Goal: Task Accomplishment & Management: Use online tool/utility

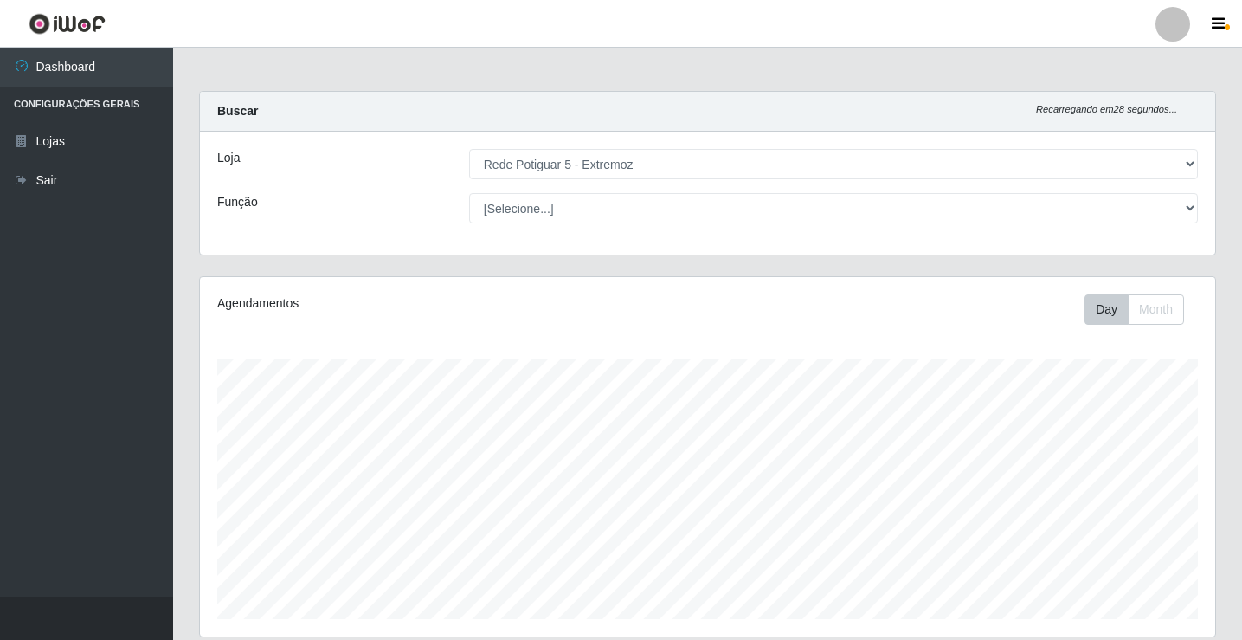
select select "79"
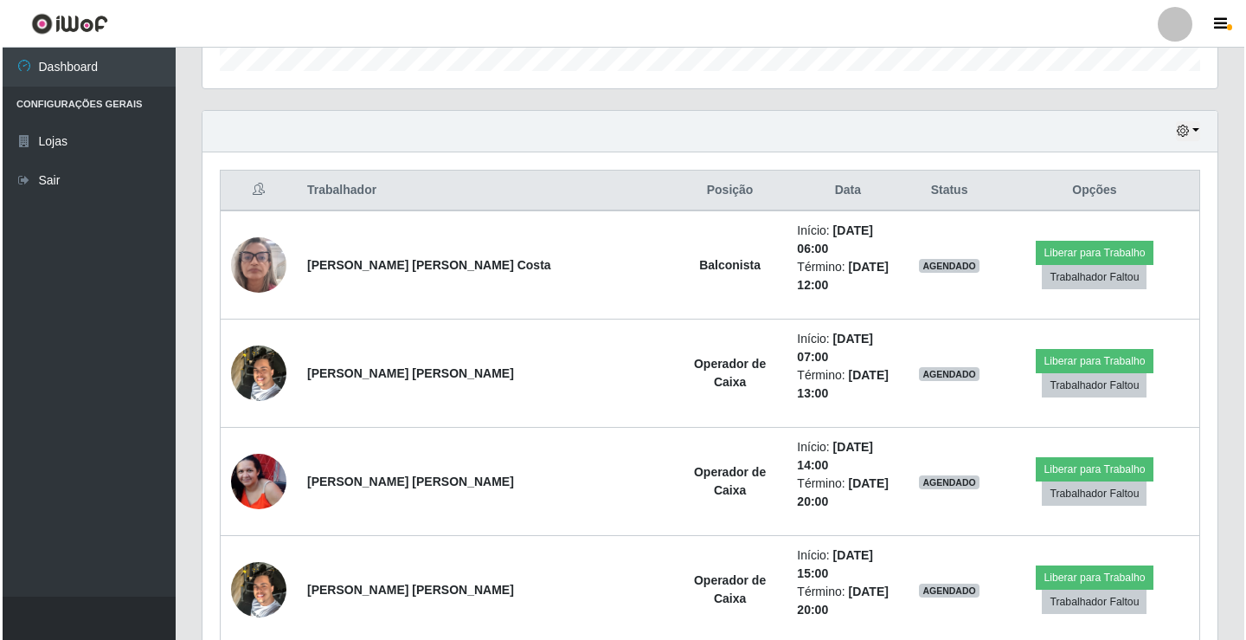
scroll to position [359, 1015]
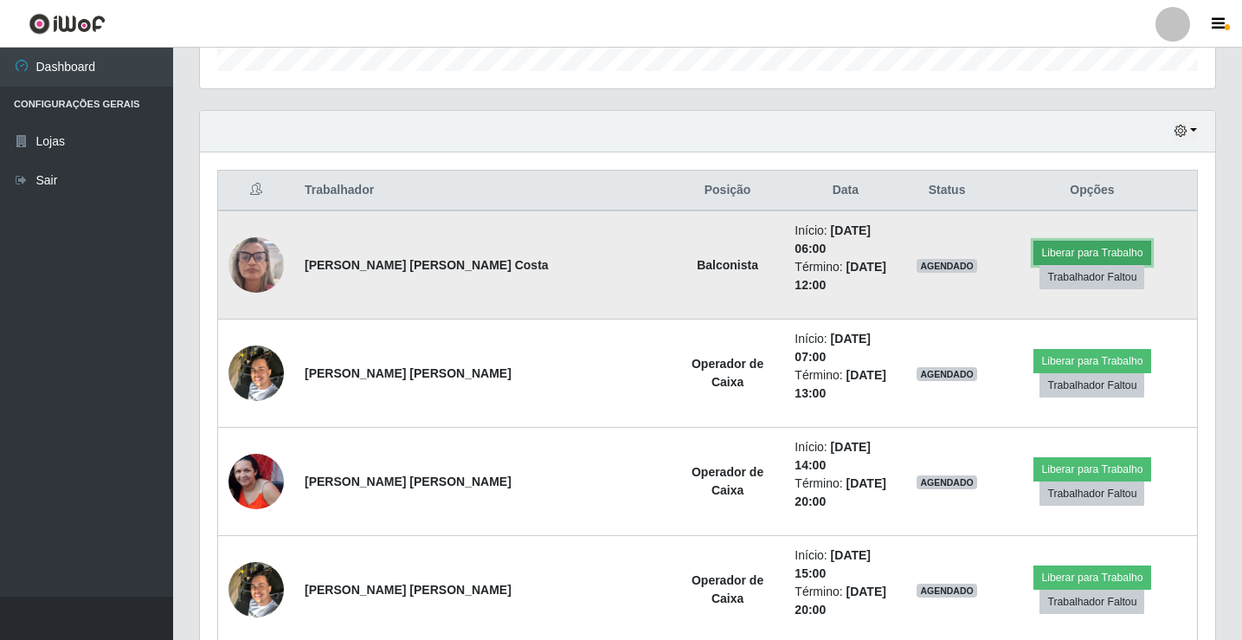
click at [1033, 250] on button "Liberar para Trabalho" at bounding box center [1091, 253] width 117 height 24
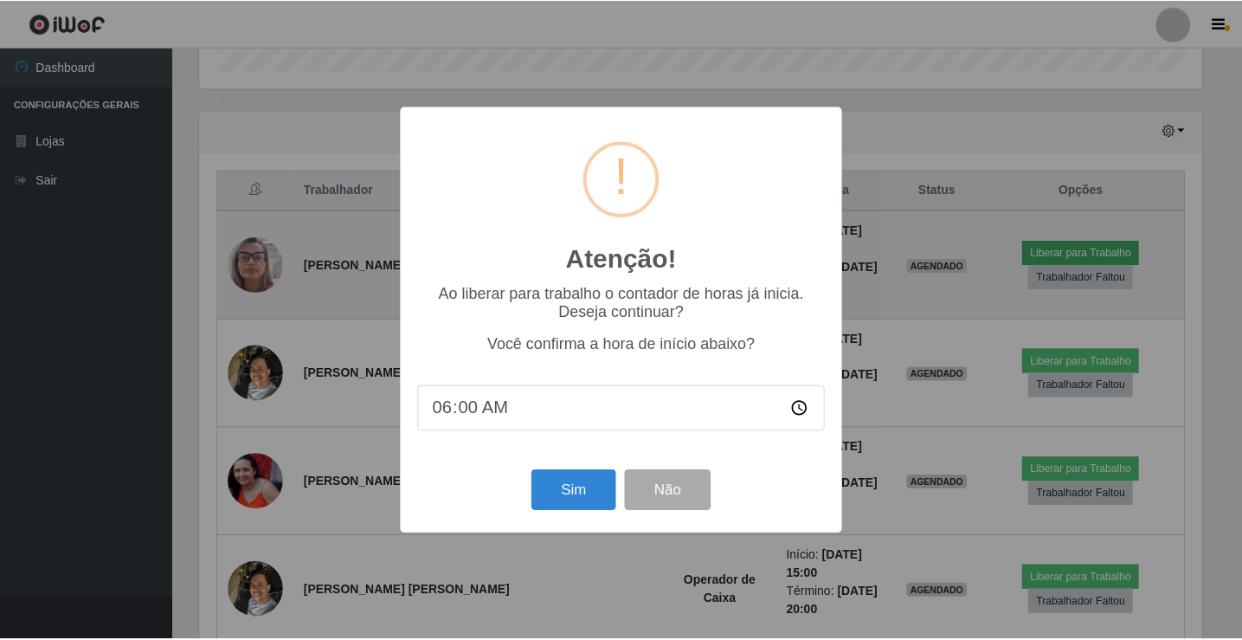
scroll to position [359, 1006]
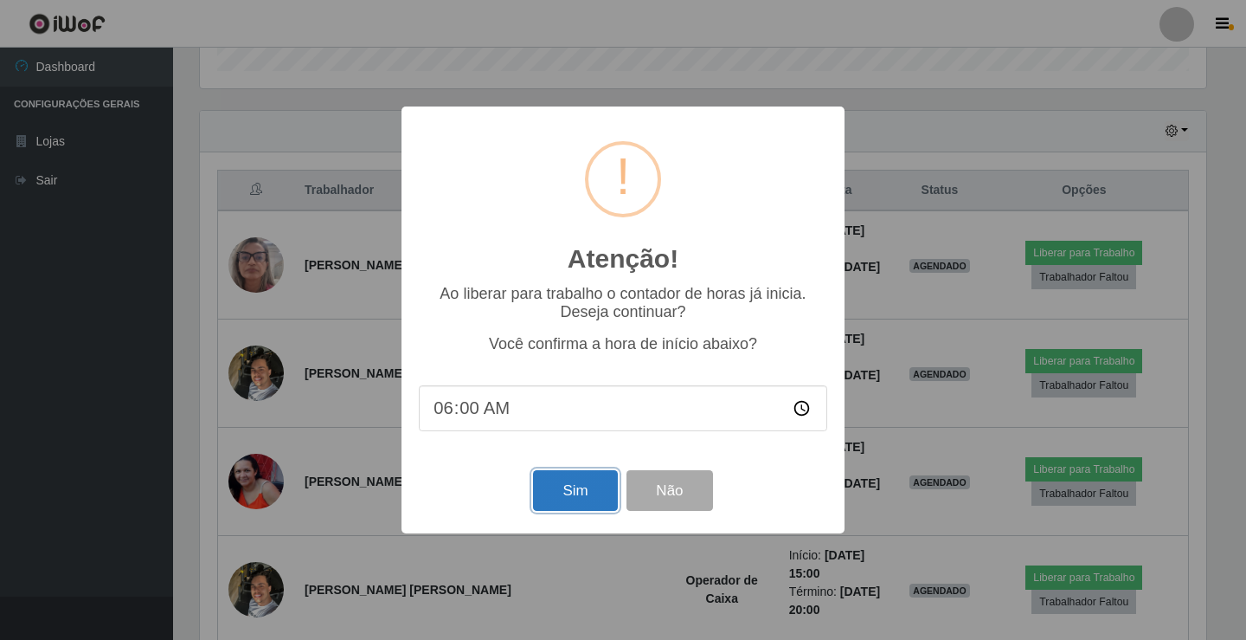
click at [564, 490] on button "Sim" at bounding box center [575, 490] width 84 height 41
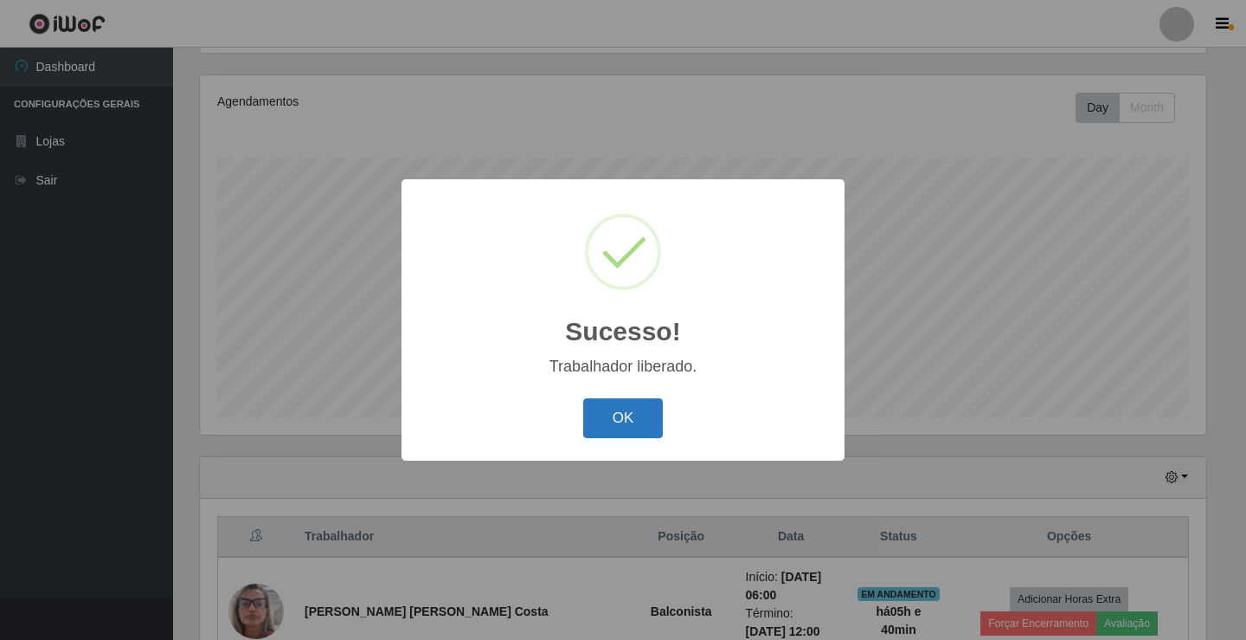
click at [621, 415] on button "OK" at bounding box center [623, 418] width 80 height 41
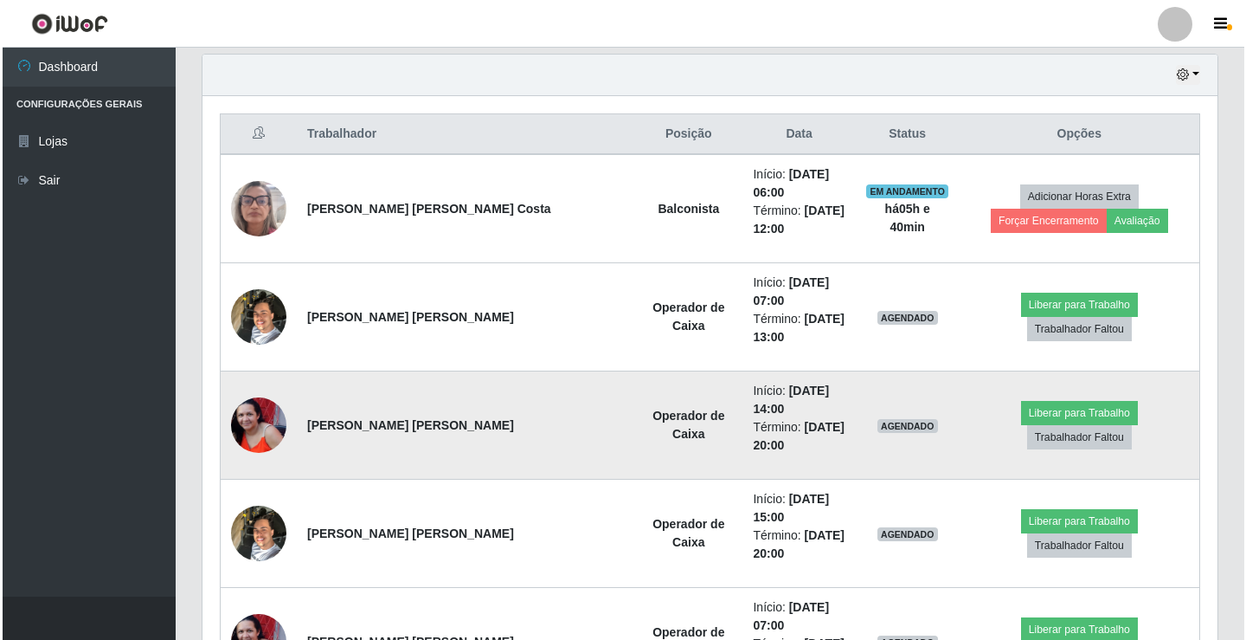
scroll to position [634, 0]
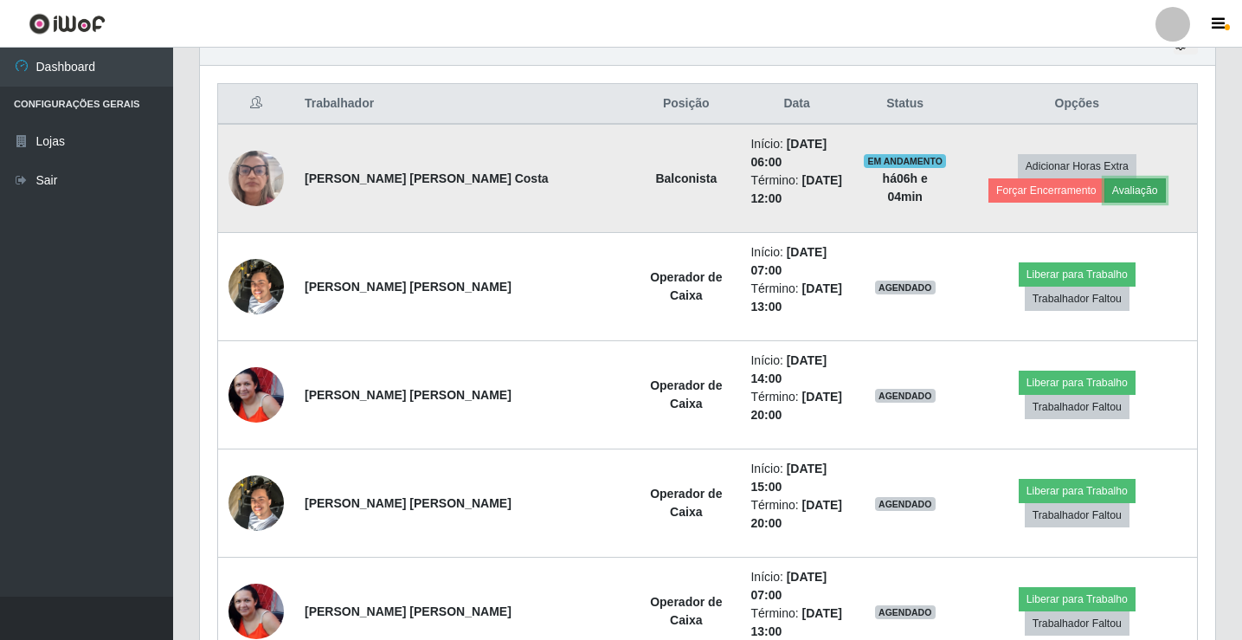
click at [1104, 186] on button "Avaliação" at bounding box center [1134, 190] width 61 height 24
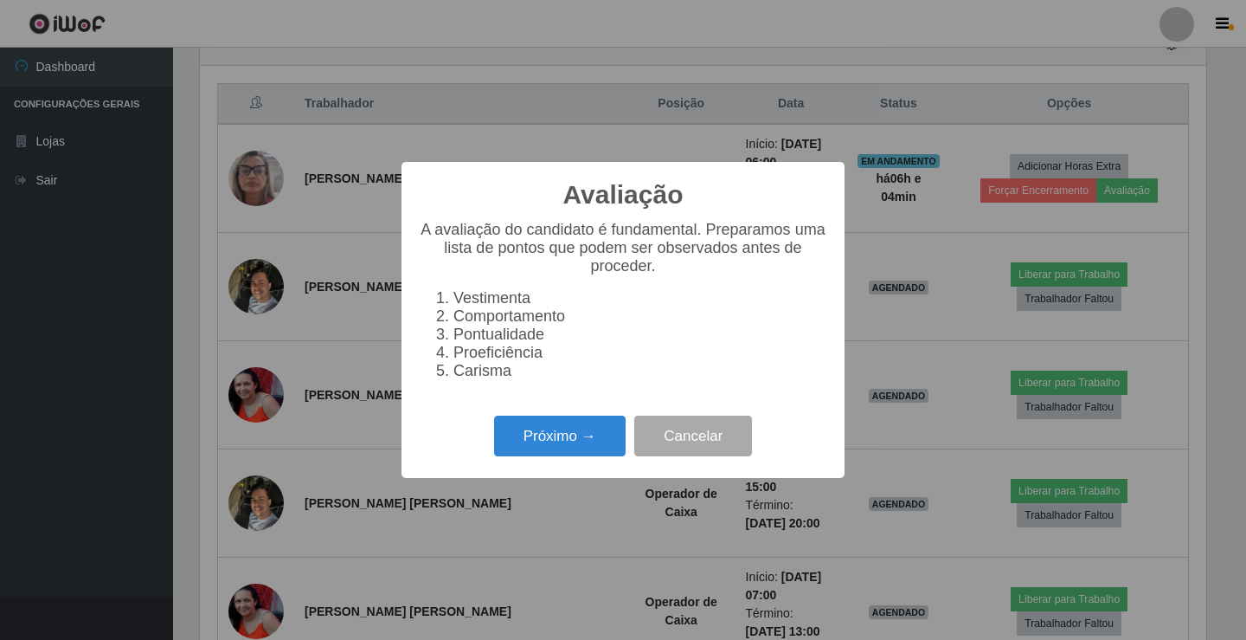
scroll to position [359, 1006]
click at [563, 448] on button "Próximo →" at bounding box center [560, 435] width 132 height 41
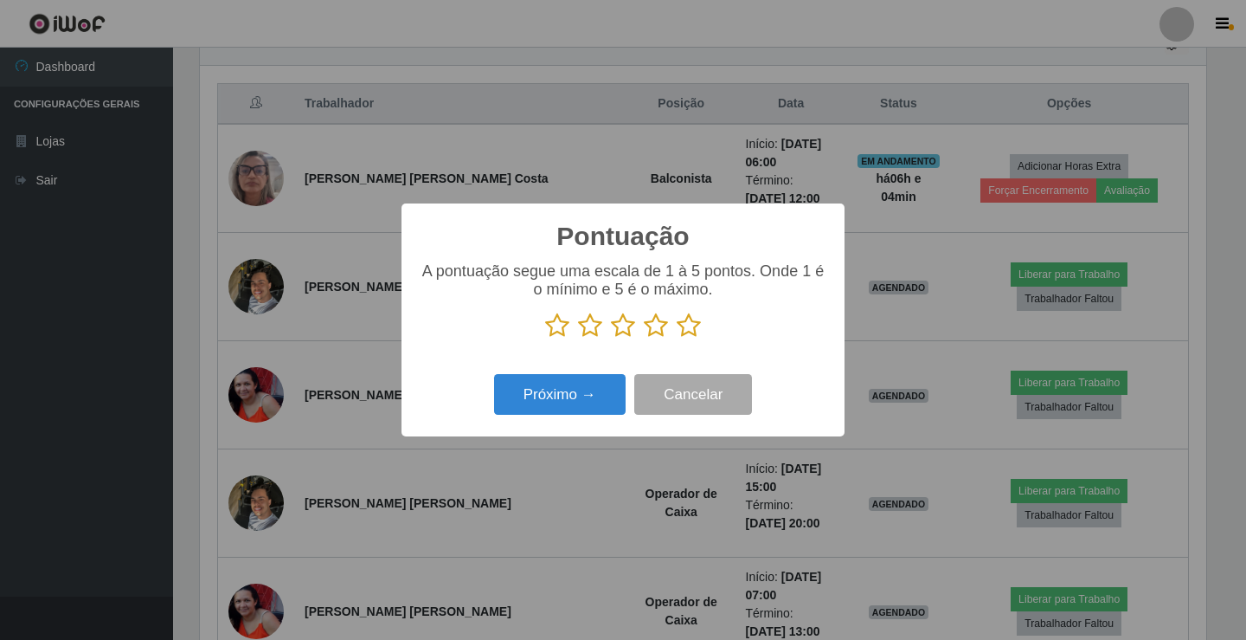
click at [692, 326] on icon at bounding box center [689, 325] width 24 height 26
click at [677, 338] on input "radio" at bounding box center [677, 338] width 0 height 0
click at [595, 394] on button "Próximo →" at bounding box center [560, 394] width 132 height 41
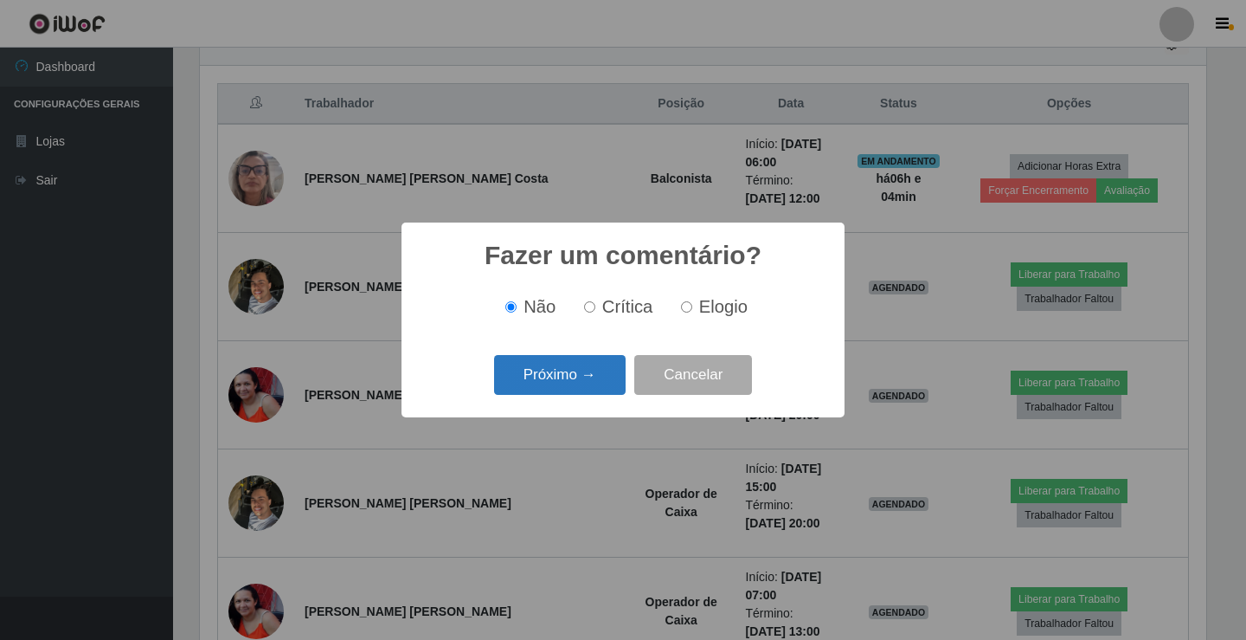
click at [562, 369] on button "Próximo →" at bounding box center [560, 375] width 132 height 41
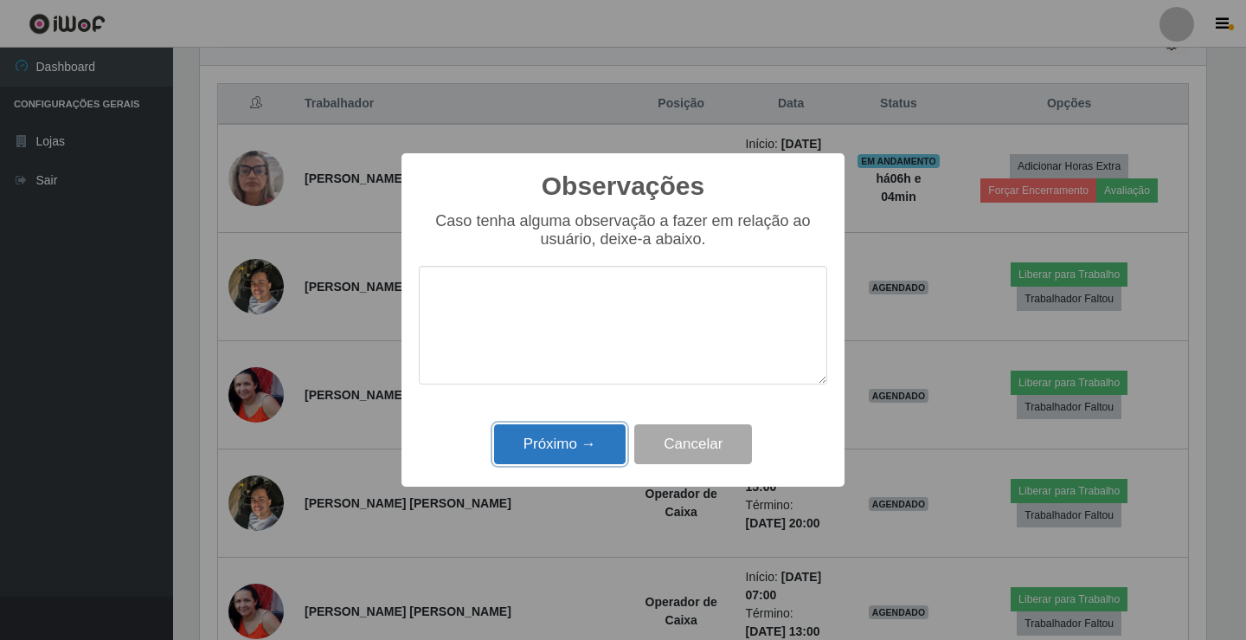
click at [552, 442] on button "Próximo →" at bounding box center [560, 444] width 132 height 41
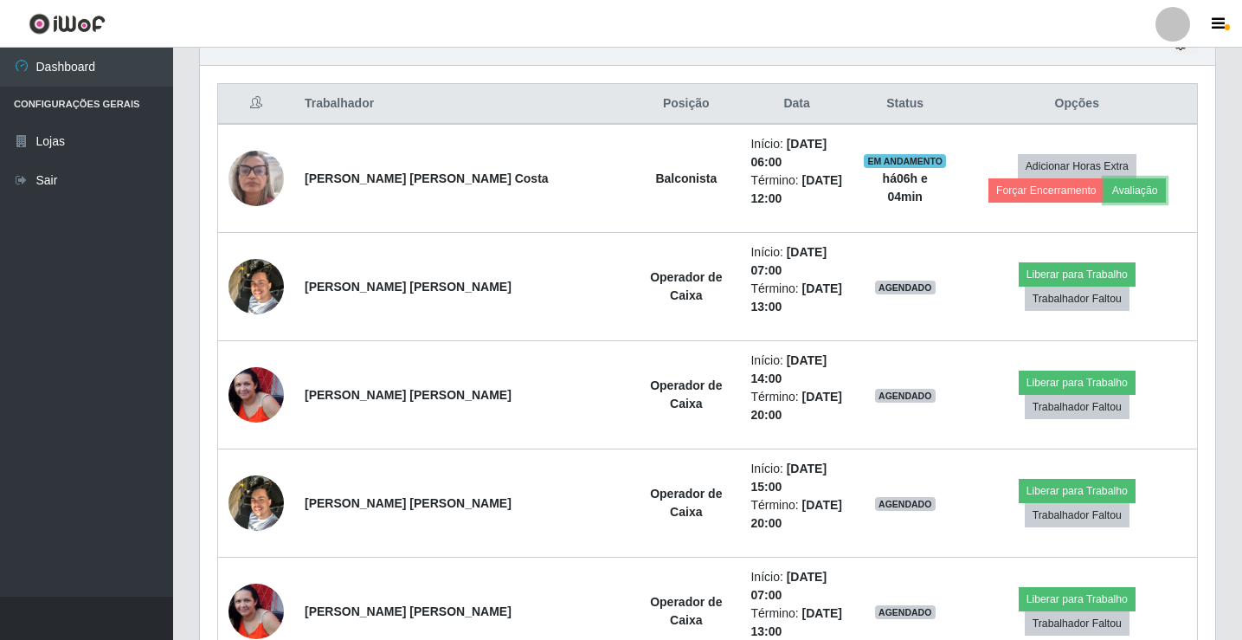
scroll to position [359, 1015]
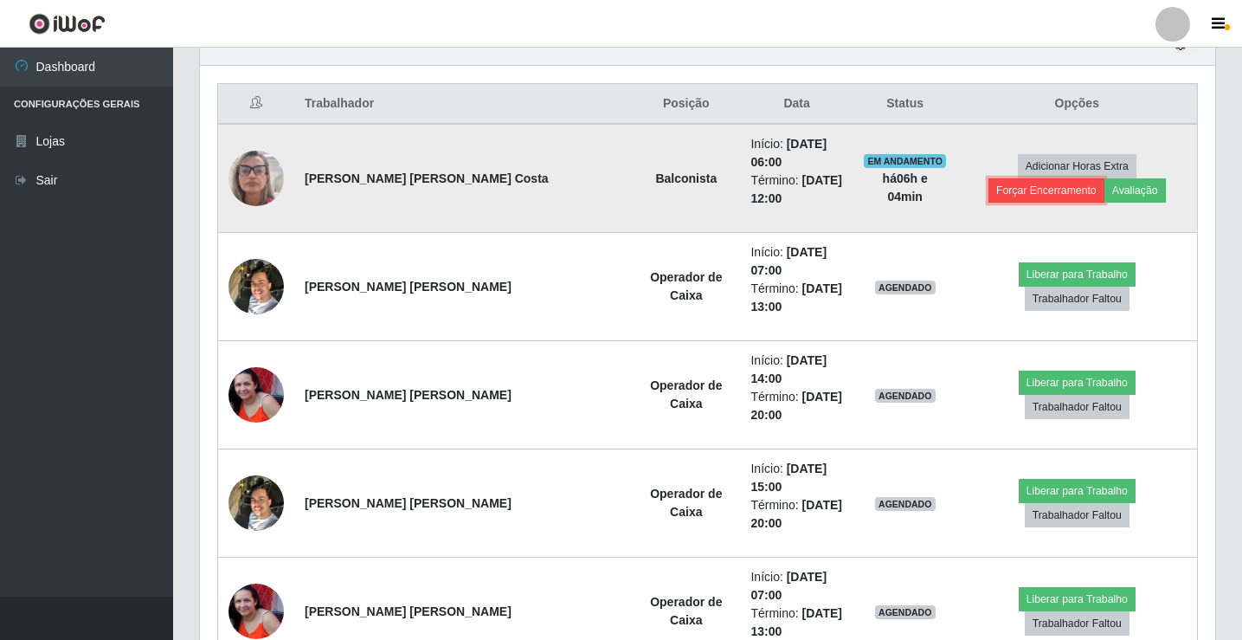
click at [1097, 178] on button "Forçar Encerramento" at bounding box center [1046, 190] width 116 height 24
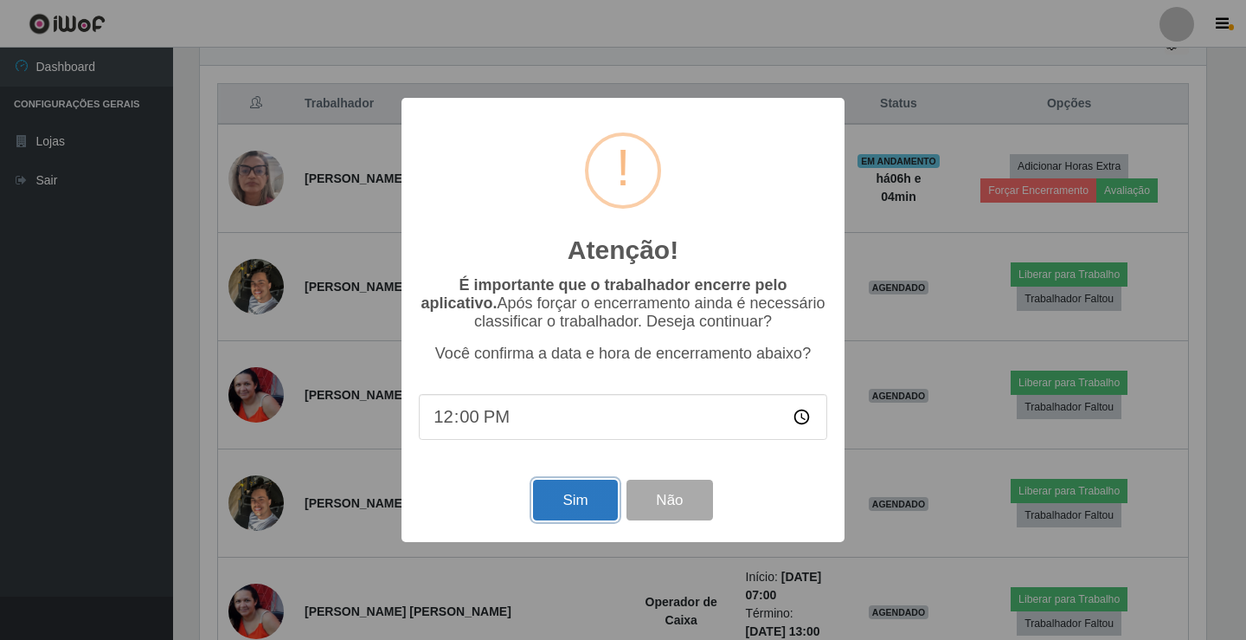
click at [575, 513] on button "Sim" at bounding box center [575, 499] width 84 height 41
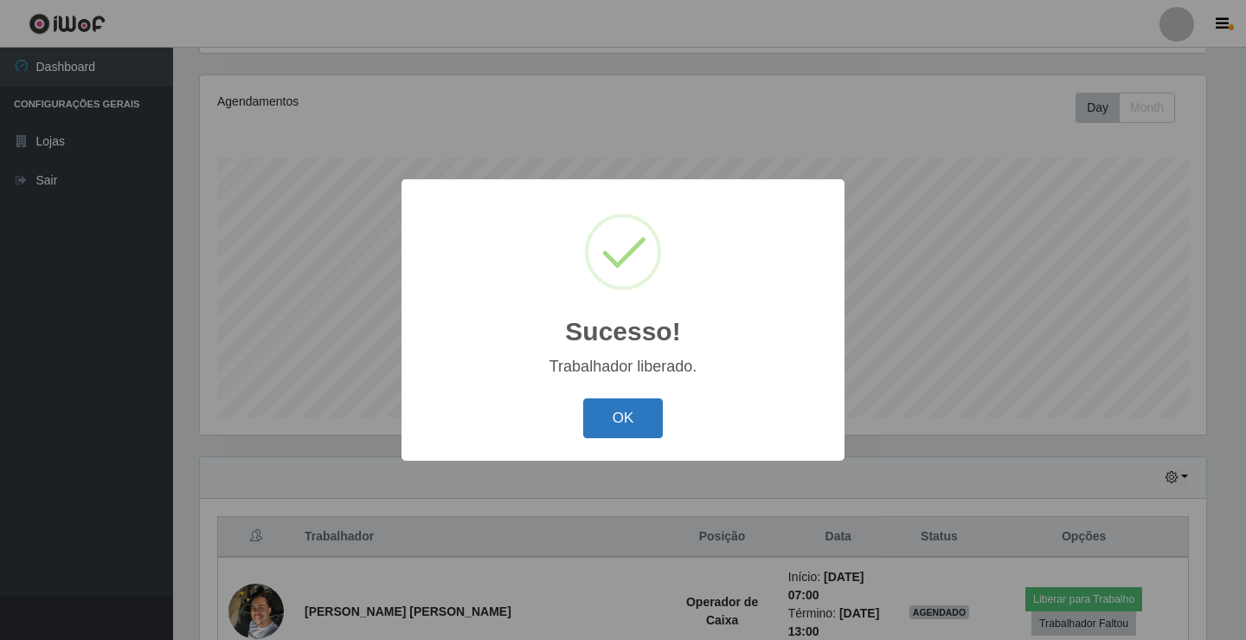
click at [628, 419] on button "OK" at bounding box center [623, 418] width 80 height 41
